Goal: Information Seeking & Learning: Compare options

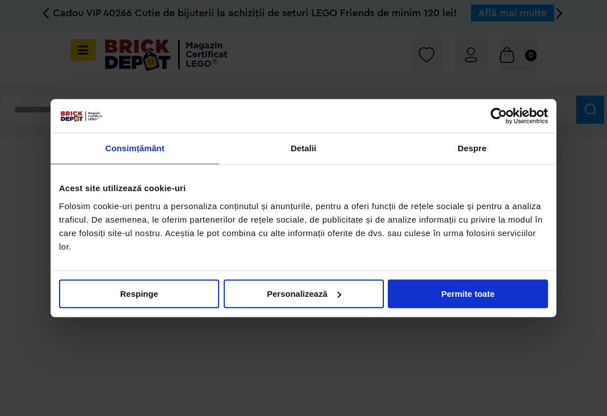
click at [458, 304] on button "Permite toate" at bounding box center [468, 294] width 160 height 29
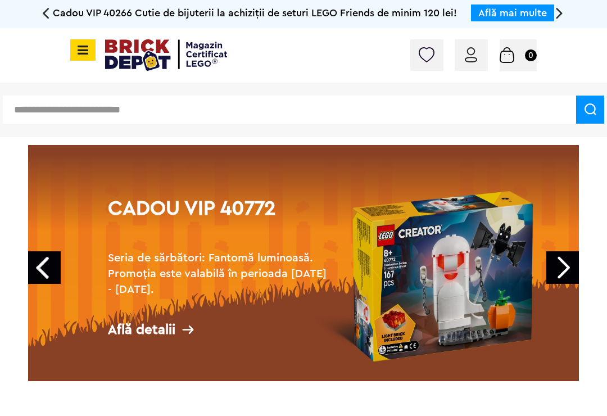
click at [78, 56] on span at bounding box center [82, 49] width 25 height 21
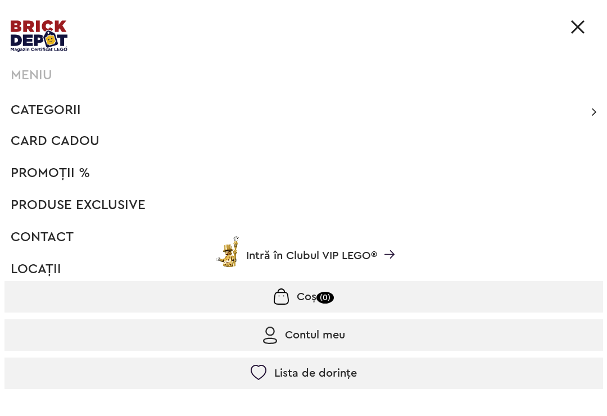
click at [71, 114] on span "Categorii" at bounding box center [46, 109] width 70 height 13
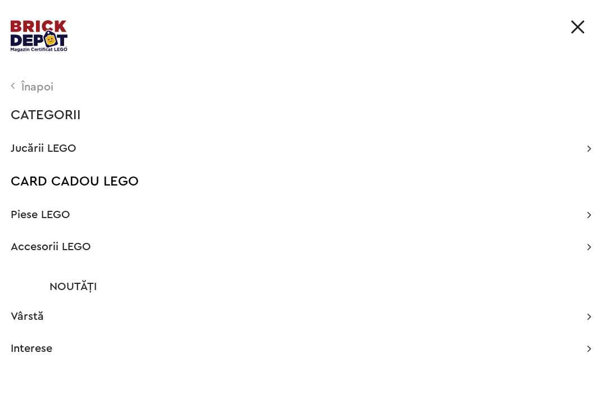
click at [68, 153] on span "Jucării LEGO" at bounding box center [44, 148] width 66 height 11
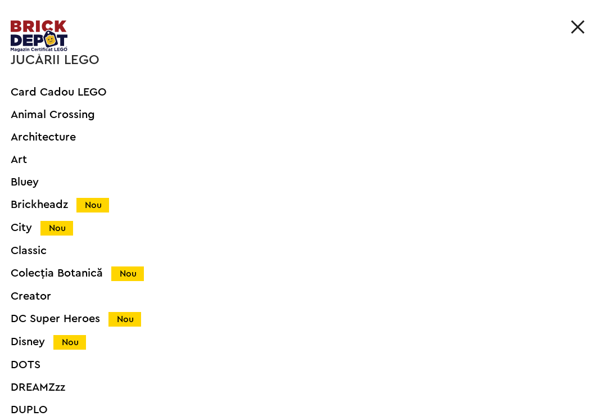
scroll to position [62, 0]
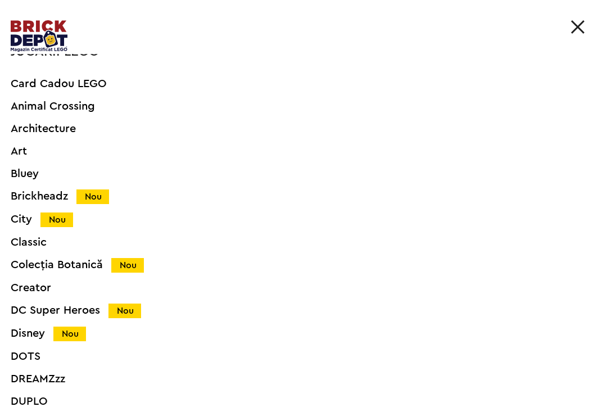
click at [29, 222] on div "City Nou" at bounding box center [288, 220] width 555 height 12
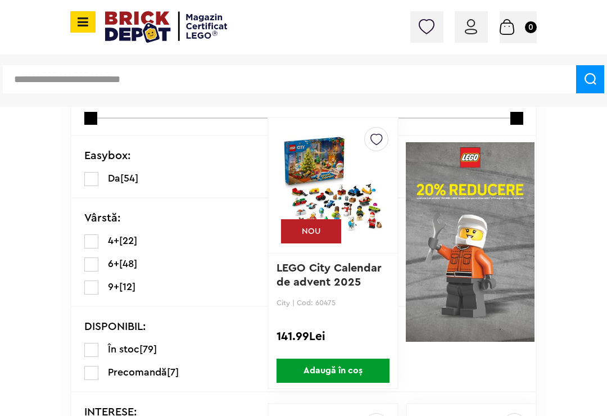
scroll to position [317, 0]
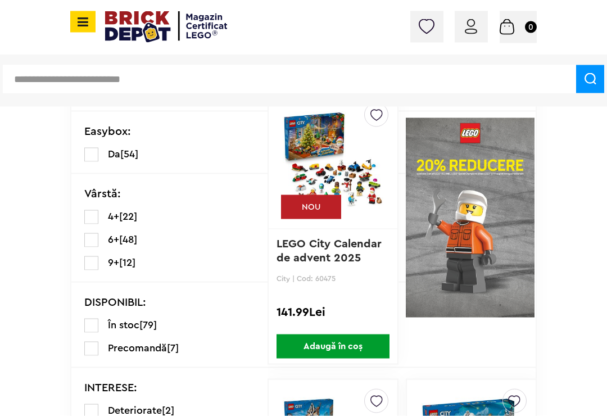
click at [330, 152] on img at bounding box center [333, 161] width 101 height 157
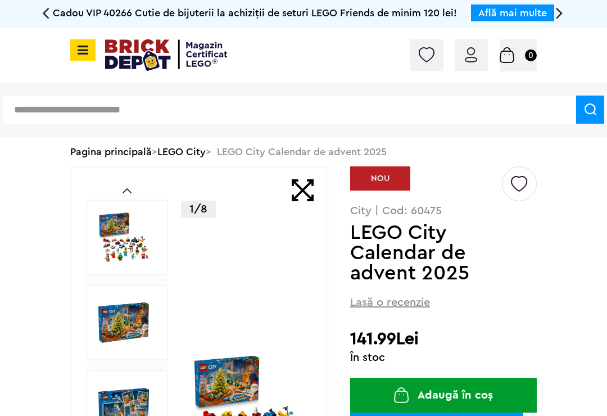
click at [128, 241] on img at bounding box center [123, 237] width 51 height 51
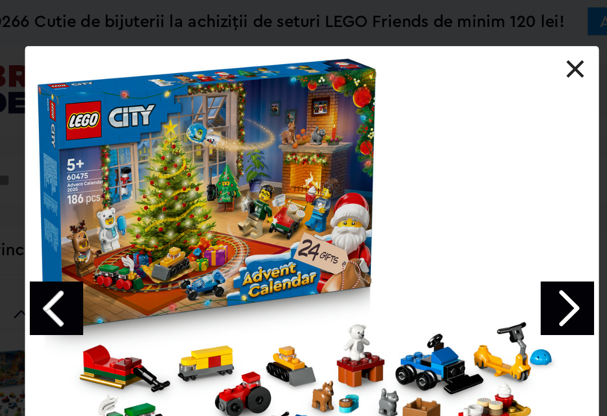
click at [458, 43] on link at bounding box center [463, 42] width 11 height 11
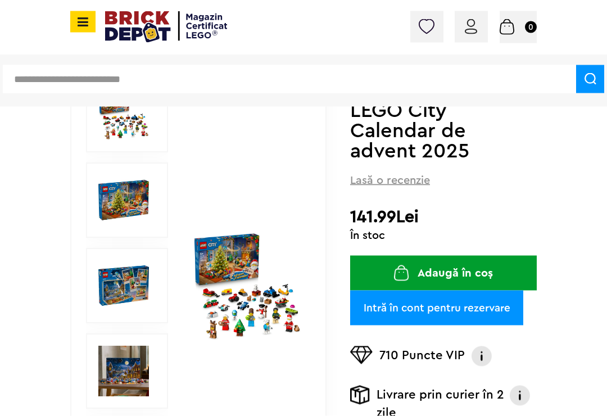
click at [125, 280] on img at bounding box center [123, 286] width 51 height 51
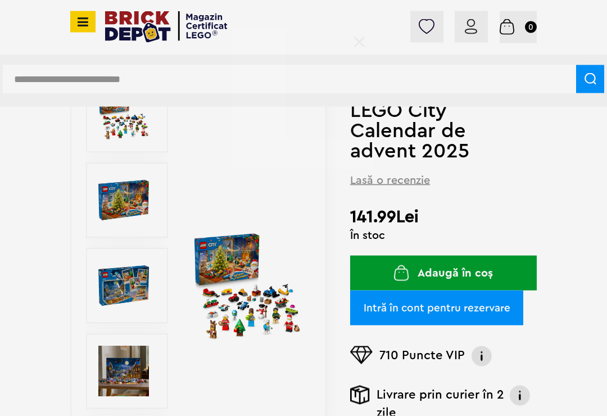
scroll to position [148, 0]
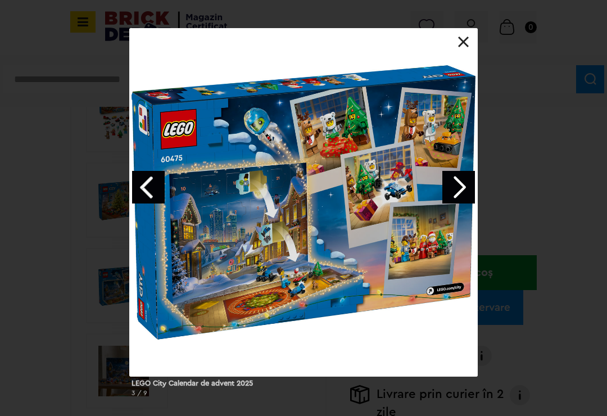
click at [546, 162] on div "LEGO City Calendar de advent 2025 3 / 9" at bounding box center [303, 217] width 607 height 378
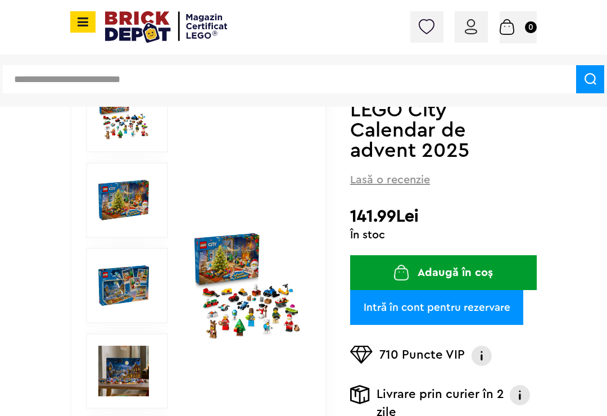
click at [83, 22] on icon at bounding box center [81, 22] width 14 height 12
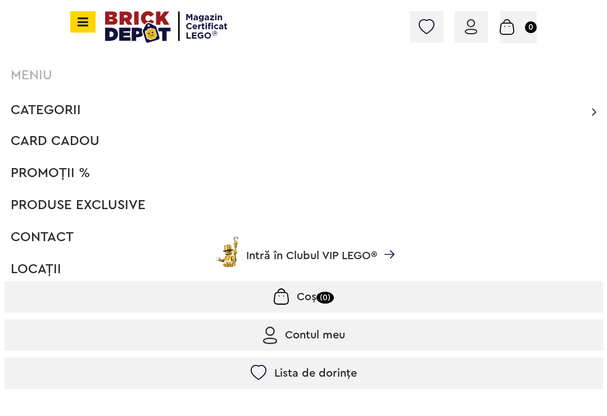
click at [80, 142] on span "Card Cadou" at bounding box center [55, 140] width 89 height 13
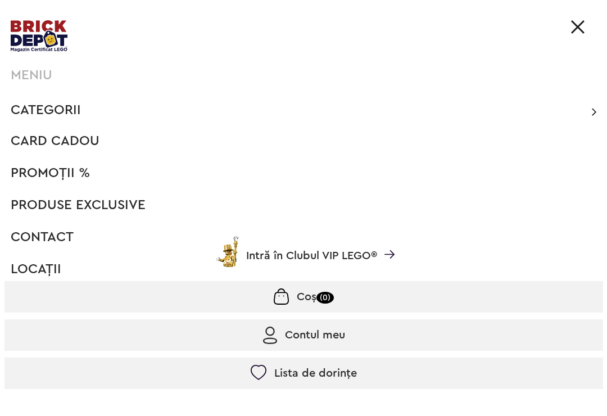
scroll to position [26, 0]
click at [72, 114] on span "Categorii" at bounding box center [46, 109] width 70 height 13
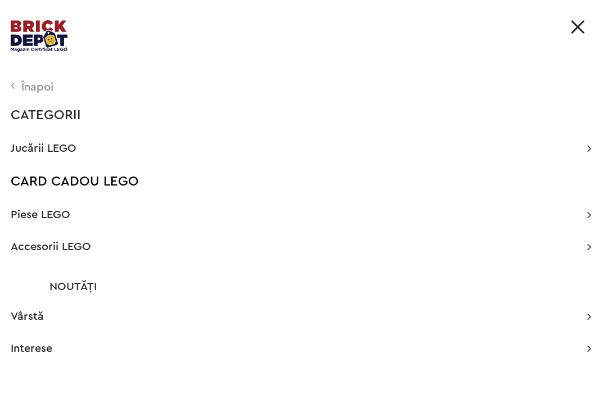
click at [70, 153] on span "Jucării LEGO" at bounding box center [44, 148] width 66 height 11
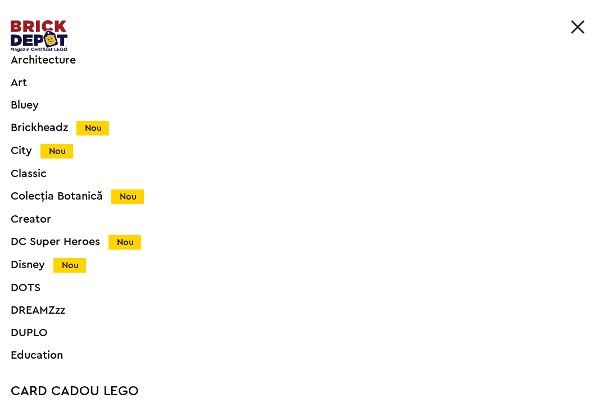
scroll to position [132, 0]
click at [38, 264] on div "Disney Nou" at bounding box center [288, 265] width 555 height 12
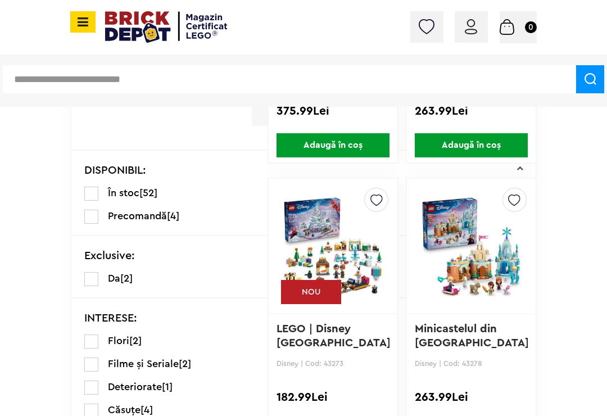
scroll to position [525, 0]
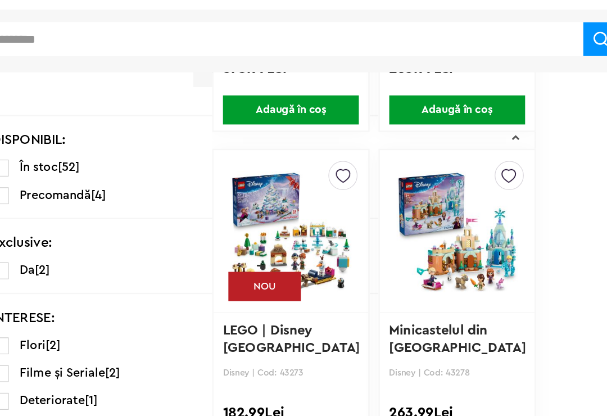
click at [283, 181] on img at bounding box center [333, 238] width 101 height 157
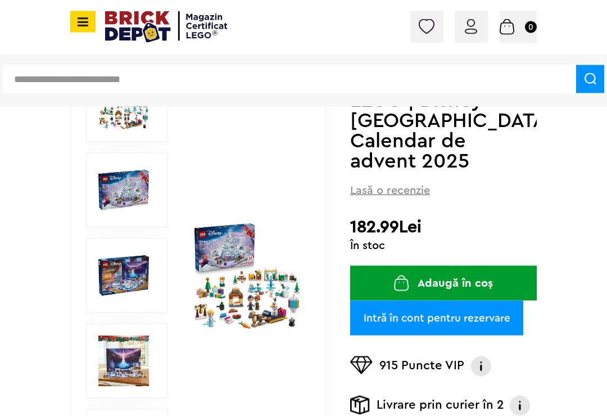
click at [255, 319] on img at bounding box center [247, 276] width 109 height 109
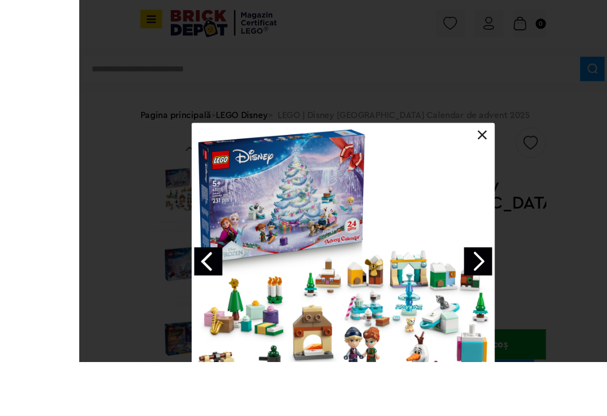
scroll to position [173, 0]
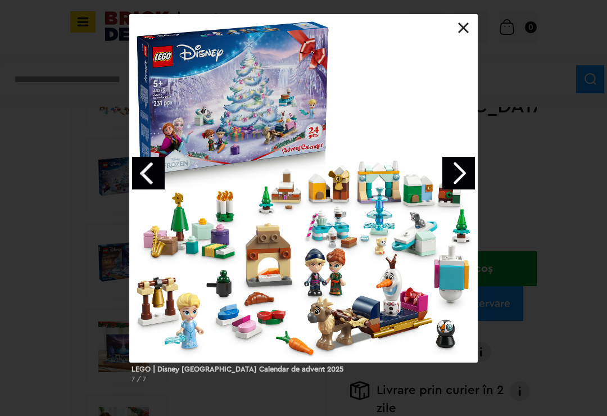
click at [472, 35] on div at bounding box center [303, 188] width 349 height 349
click at [467, 34] on div at bounding box center [303, 188] width 349 height 349
click at [467, 31] on link at bounding box center [463, 27] width 11 height 11
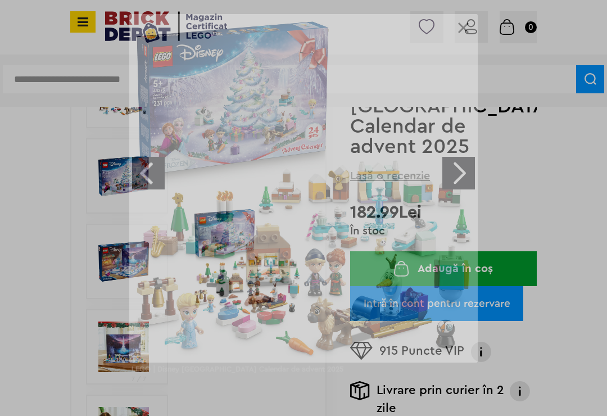
click at [466, 30] on link at bounding box center [463, 27] width 11 height 11
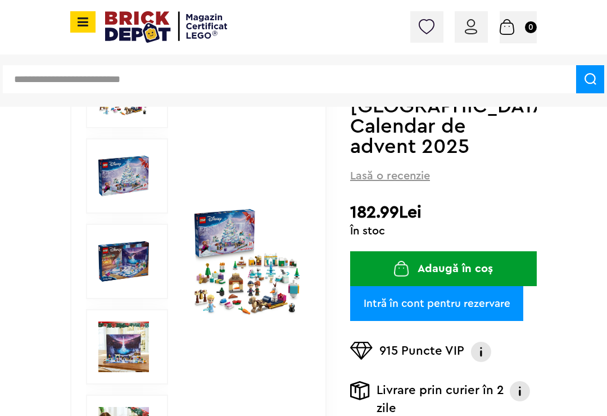
click at [87, 21] on icon at bounding box center [81, 22] width 14 height 12
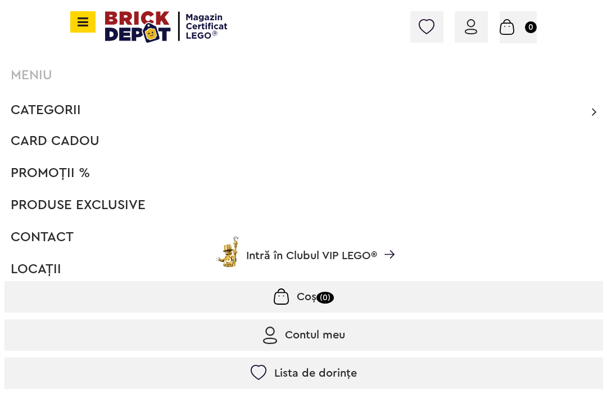
click at [79, 114] on span "Categorii" at bounding box center [46, 109] width 70 height 13
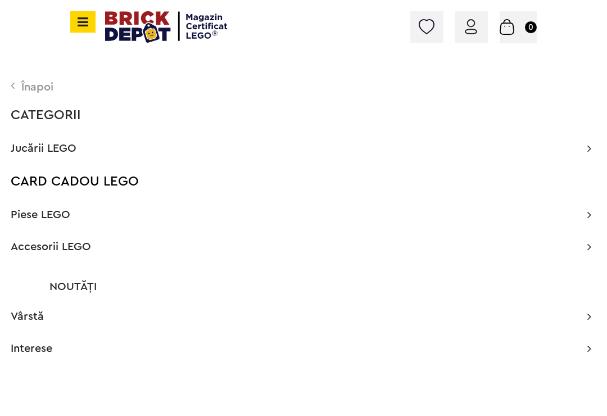
click at [83, 152] on p "Jucării LEGO" at bounding box center [301, 148] width 581 height 11
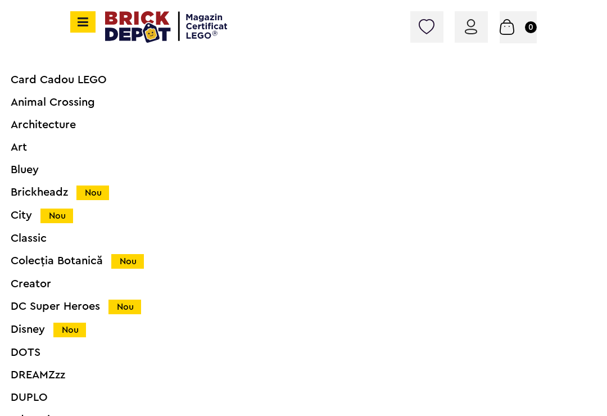
scroll to position [67, 0]
click at [31, 212] on div "City Nou" at bounding box center [288, 215] width 555 height 12
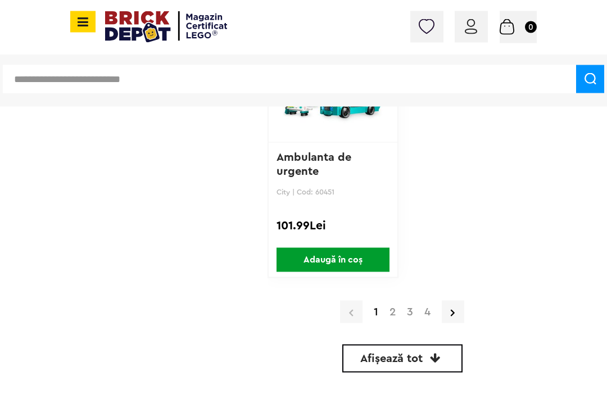
scroll to position [4149, 0]
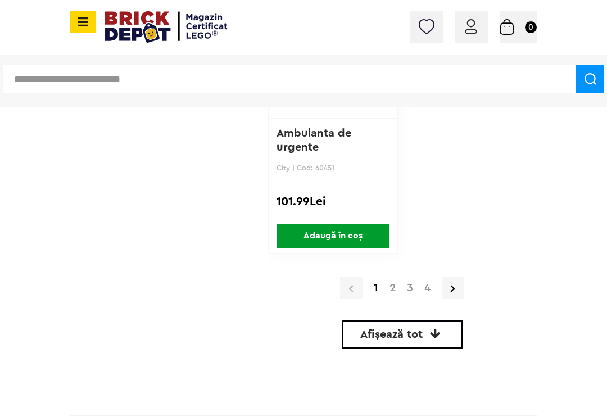
click at [398, 303] on div "1 2 3 4" at bounding box center [402, 287] width 269 height 29
click at [393, 293] on link "2" at bounding box center [392, 287] width 17 height 11
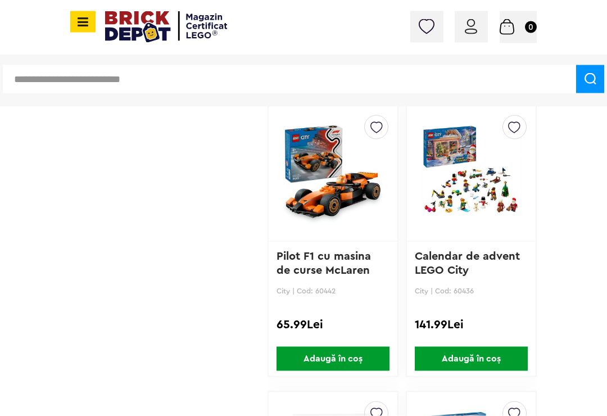
scroll to position [1450, 0]
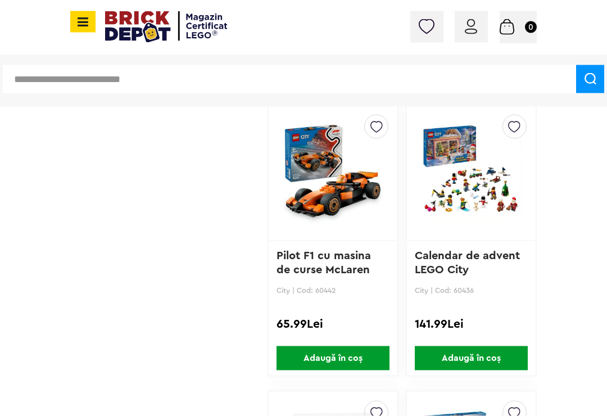
click at [488, 198] on img at bounding box center [471, 172] width 101 height 157
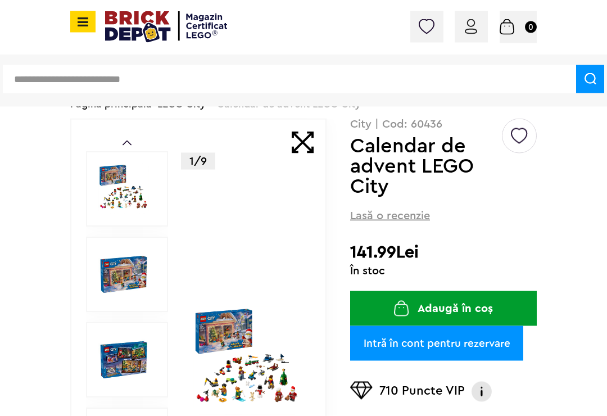
scroll to position [86, 0]
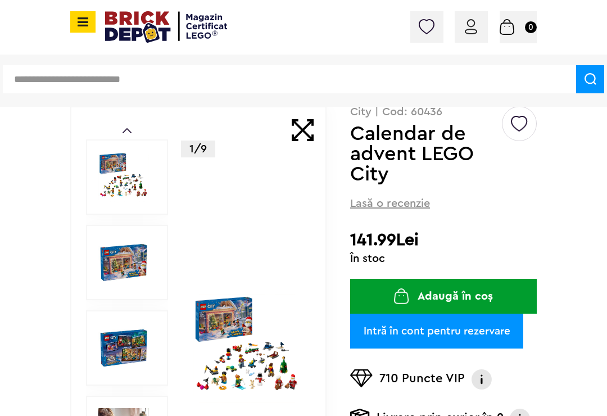
click at [128, 364] on img at bounding box center [123, 348] width 51 height 51
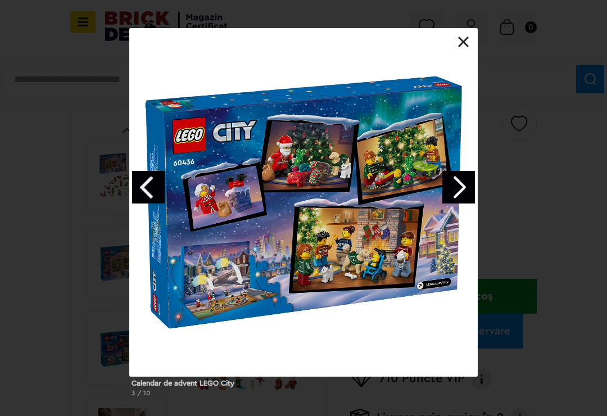
click at [152, 186] on link "Previous image" at bounding box center [148, 187] width 33 height 33
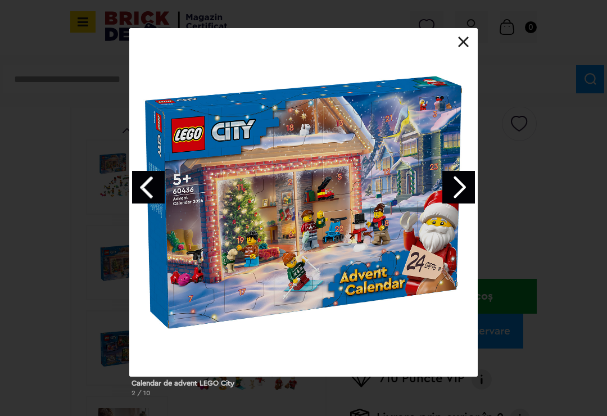
click at [136, 203] on link "Previous image" at bounding box center [148, 187] width 33 height 33
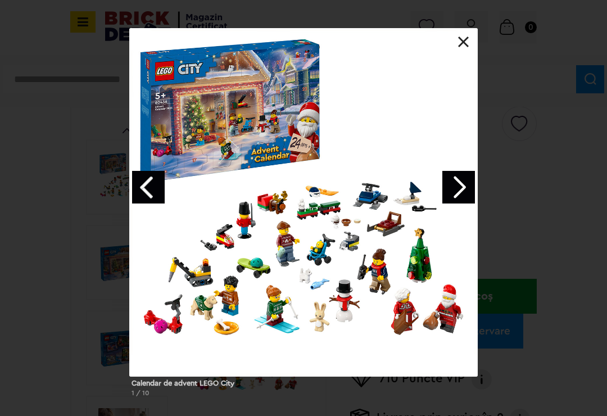
click at [549, 217] on div "Calendar de advent LEGO City 1 / 10" at bounding box center [303, 217] width 607 height 378
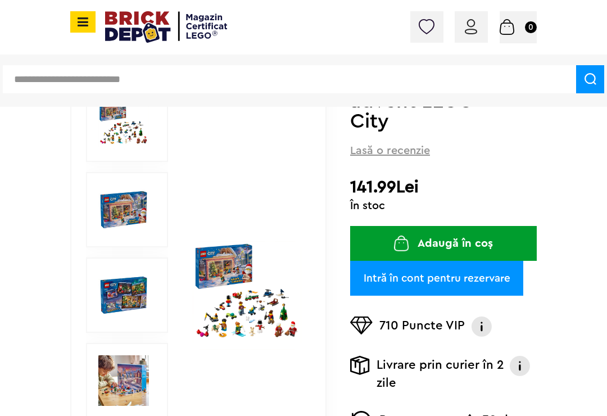
scroll to position [114, 0]
